Goal: Task Accomplishment & Management: Manage account settings

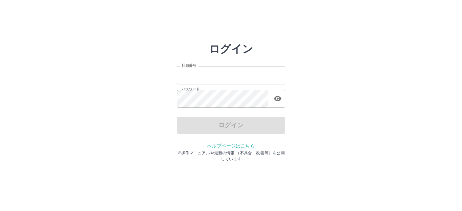
type input "*******"
click at [204, 132] on div "ログイン" at bounding box center [231, 125] width 108 height 17
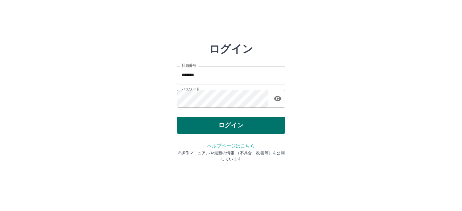
click at [220, 126] on button "ログイン" at bounding box center [231, 125] width 108 height 17
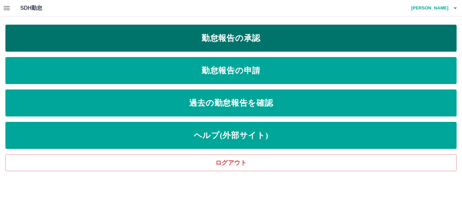
click at [262, 43] on link "勤怠報告の承認" at bounding box center [230, 38] width 451 height 27
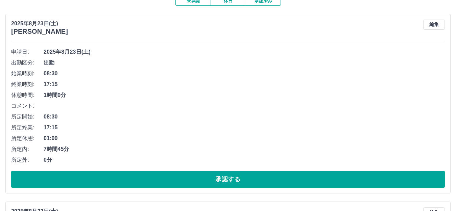
scroll to position [68, 0]
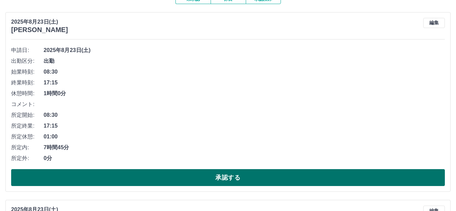
click at [200, 177] on button "承認する" at bounding box center [228, 178] width 434 height 17
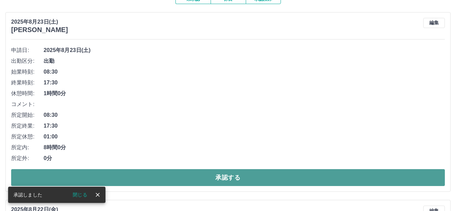
click at [262, 177] on button "承認する" at bounding box center [228, 178] width 434 height 17
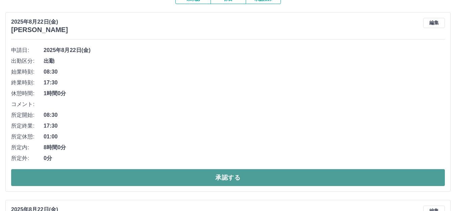
click at [260, 175] on button "承認する" at bounding box center [228, 178] width 434 height 17
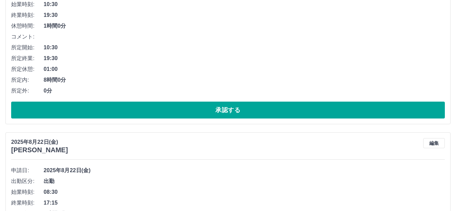
scroll to position [102, 0]
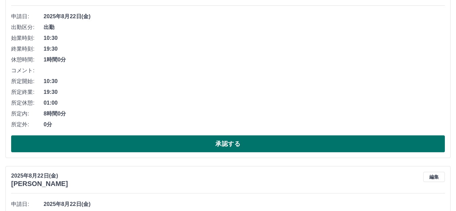
click at [217, 143] on button "承認する" at bounding box center [228, 144] width 434 height 17
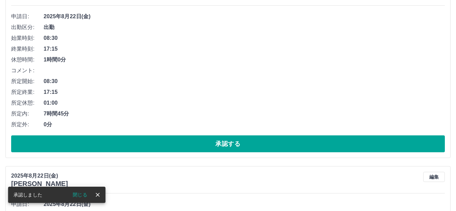
scroll to position [135, 0]
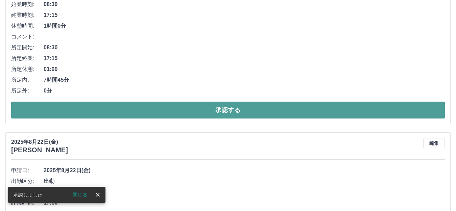
click at [195, 113] on button "承認する" at bounding box center [228, 110] width 434 height 17
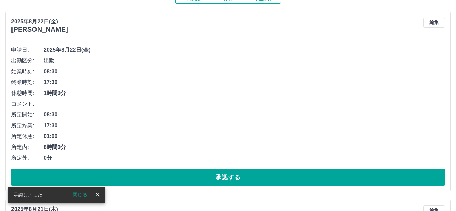
scroll to position [102, 0]
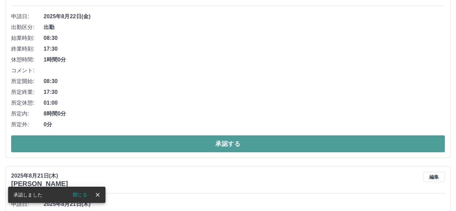
click at [181, 143] on button "承認する" at bounding box center [228, 144] width 434 height 17
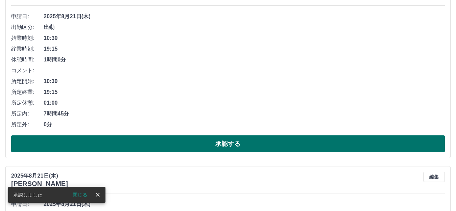
click at [191, 141] on button "承認する" at bounding box center [228, 144] width 434 height 17
click at [187, 144] on button "承認する" at bounding box center [228, 144] width 434 height 17
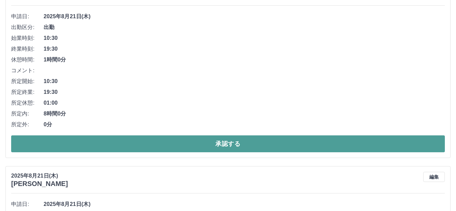
click at [204, 148] on button "承認する" at bounding box center [228, 144] width 434 height 17
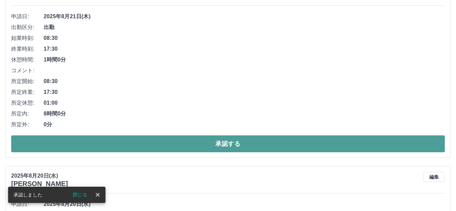
click at [204, 148] on button "承認する" at bounding box center [228, 144] width 434 height 17
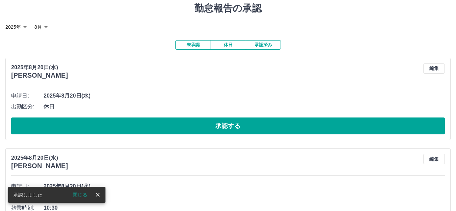
scroll to position [34, 0]
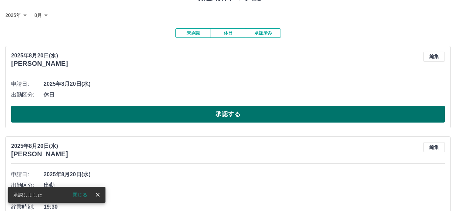
click at [179, 119] on button "承認する" at bounding box center [228, 114] width 434 height 17
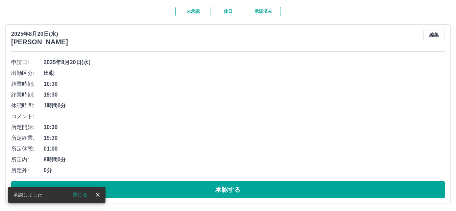
scroll to position [68, 0]
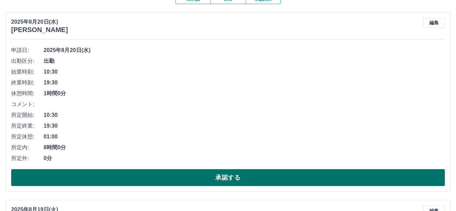
click at [250, 177] on button "承認する" at bounding box center [228, 178] width 434 height 17
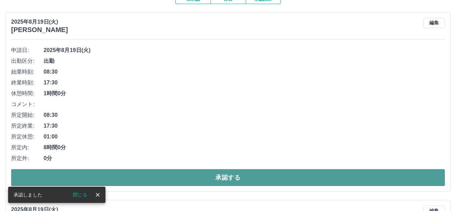
click at [247, 175] on button "承認する" at bounding box center [228, 178] width 434 height 17
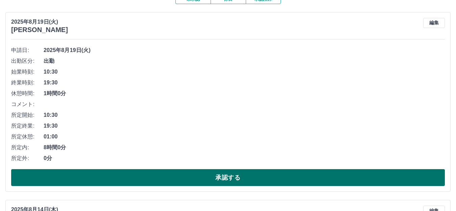
click at [231, 178] on button "承認する" at bounding box center [228, 178] width 434 height 17
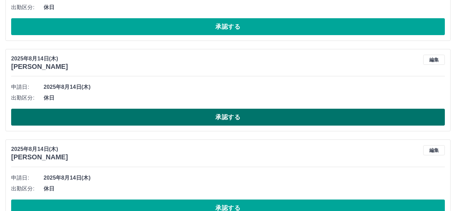
scroll to position [406, 0]
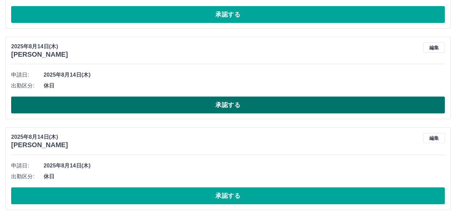
click at [211, 110] on button "承認する" at bounding box center [228, 105] width 434 height 17
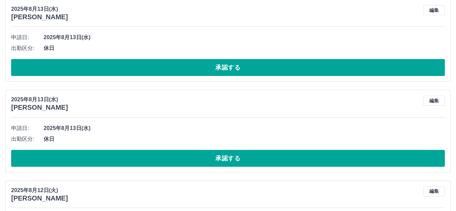
scroll to position [1286, 0]
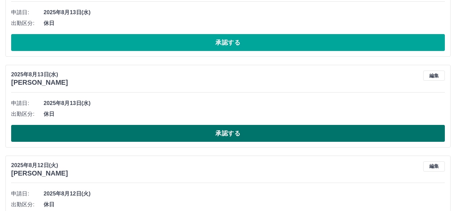
click at [202, 134] on button "承認する" at bounding box center [228, 133] width 434 height 17
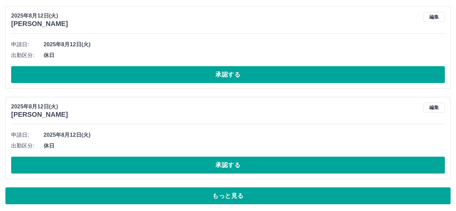
scroll to position [2261, 0]
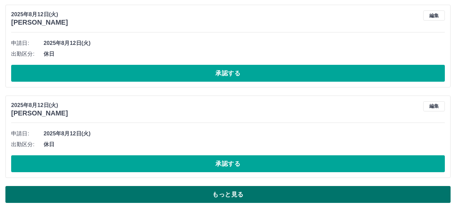
click at [205, 187] on button "もっと見る" at bounding box center [228, 194] width 446 height 17
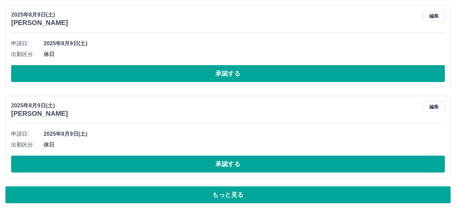
scroll to position [4531, 0]
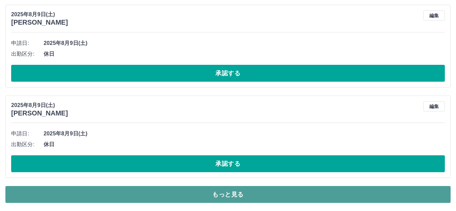
click at [208, 193] on button "もっと見る" at bounding box center [228, 194] width 446 height 17
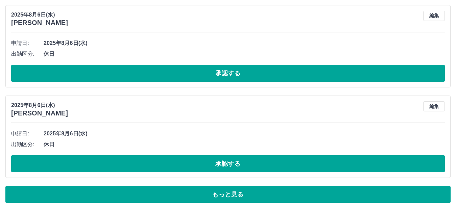
scroll to position [6801, 0]
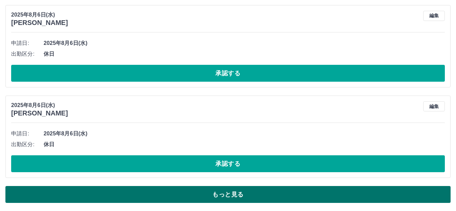
click at [216, 193] on button "もっと見る" at bounding box center [228, 194] width 446 height 17
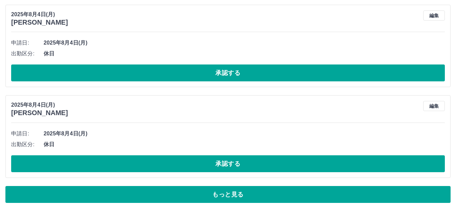
scroll to position [9072, 0]
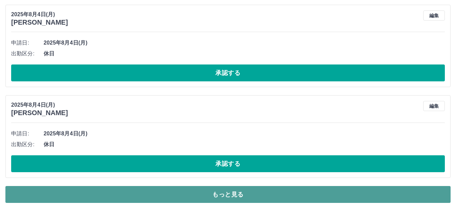
click at [244, 191] on button "もっと見る" at bounding box center [228, 194] width 446 height 17
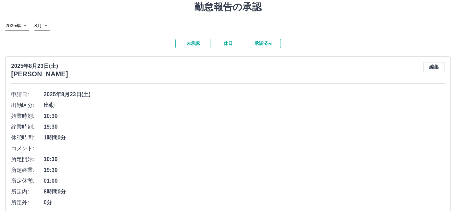
scroll to position [68, 0]
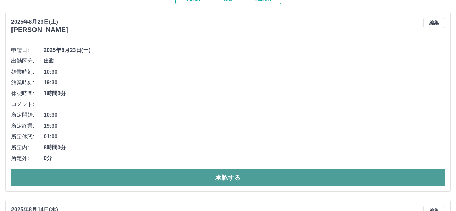
click at [153, 172] on button "承認する" at bounding box center [228, 178] width 434 height 17
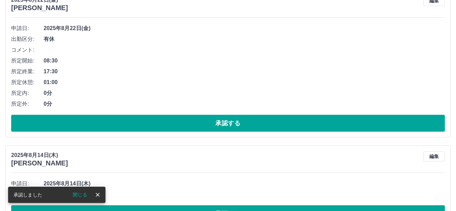
scroll to position [102, 0]
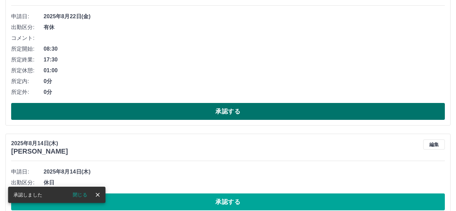
click at [152, 116] on button "承認する" at bounding box center [228, 111] width 434 height 17
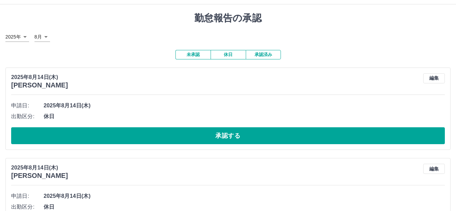
scroll to position [0, 0]
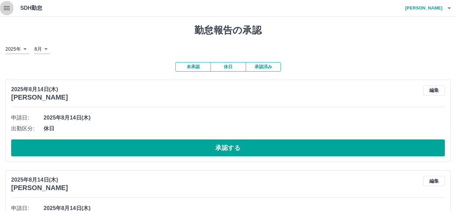
click at [10, 6] on icon "button" at bounding box center [7, 8] width 6 height 4
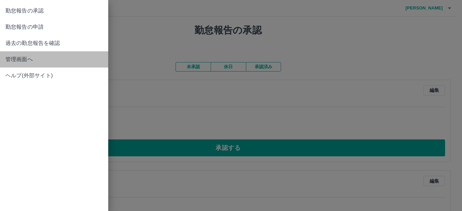
click at [23, 57] on span "管理画面へ" at bounding box center [53, 59] width 97 height 8
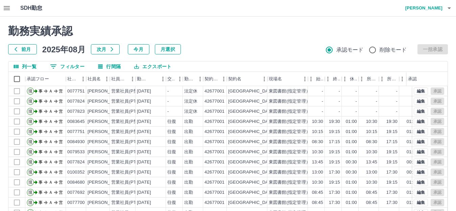
click at [64, 65] on button "0 フィルター" at bounding box center [67, 67] width 45 height 10
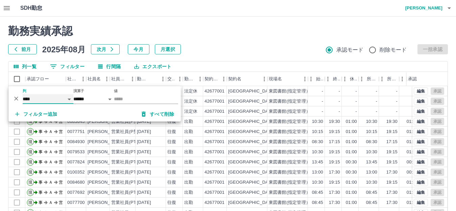
click at [52, 98] on select "**** *** **** *** *** **** ***** *** *** ** ** ** **** **** **** ** ** *** ****…" at bounding box center [48, 99] width 51 height 10
click at [23, 94] on select "**** *** **** *** *** **** ***** *** *** ** ** ** **** **** **** ** ** *** ****…" at bounding box center [48, 99] width 51 height 10
select select "**********"
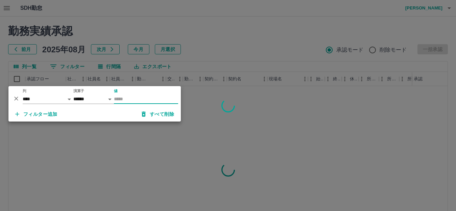
click at [136, 97] on input "値" at bounding box center [146, 99] width 64 height 10
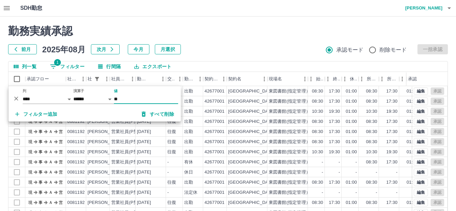
type input "**"
click at [283, 33] on h2 "勤務実績承認" at bounding box center [228, 31] width 440 height 13
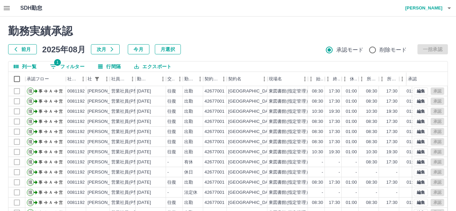
click at [77, 70] on button "1 フィルター" at bounding box center [67, 67] width 45 height 10
select select "**********"
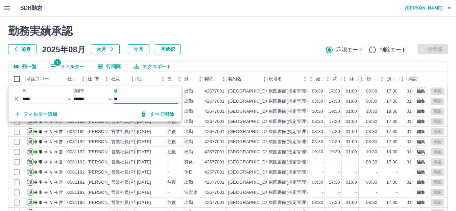
click at [126, 97] on input "**" at bounding box center [146, 99] width 64 height 10
type input "*"
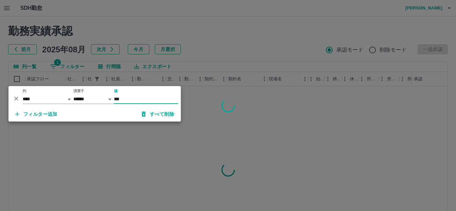
type input "***"
click at [240, 39] on div at bounding box center [228, 105] width 456 height 211
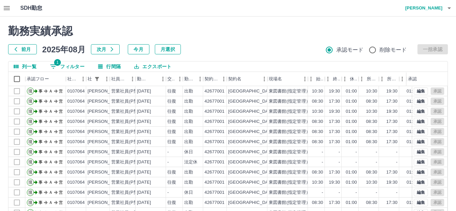
click at [254, 44] on div "勤務実績承認 前月 [DATE] 次月 今月 月選択 承認モード 削除モード 一括承認" at bounding box center [228, 40] width 440 height 30
